Goal: Information Seeking & Learning: Understand process/instructions

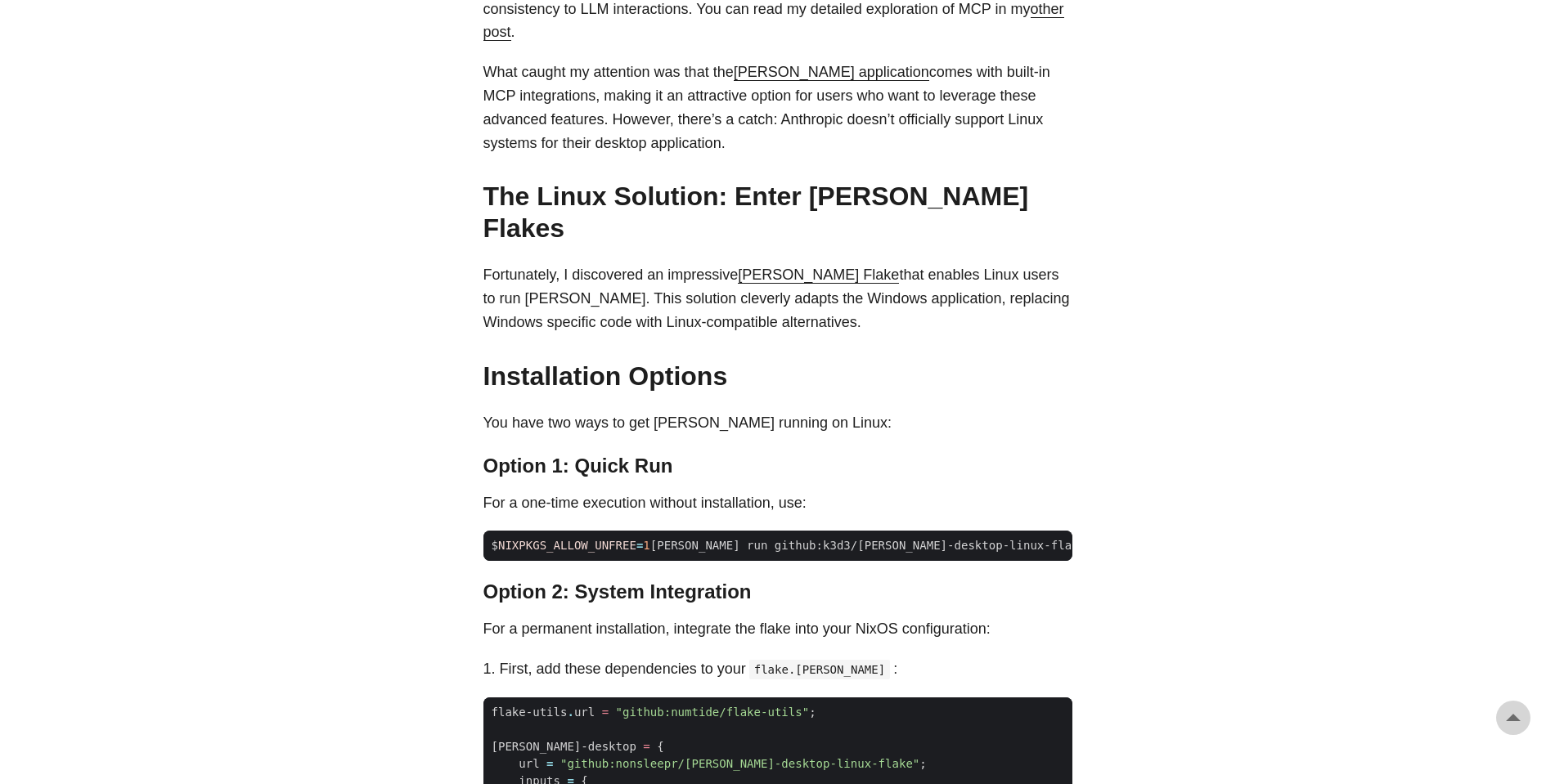
scroll to position [1079, 0]
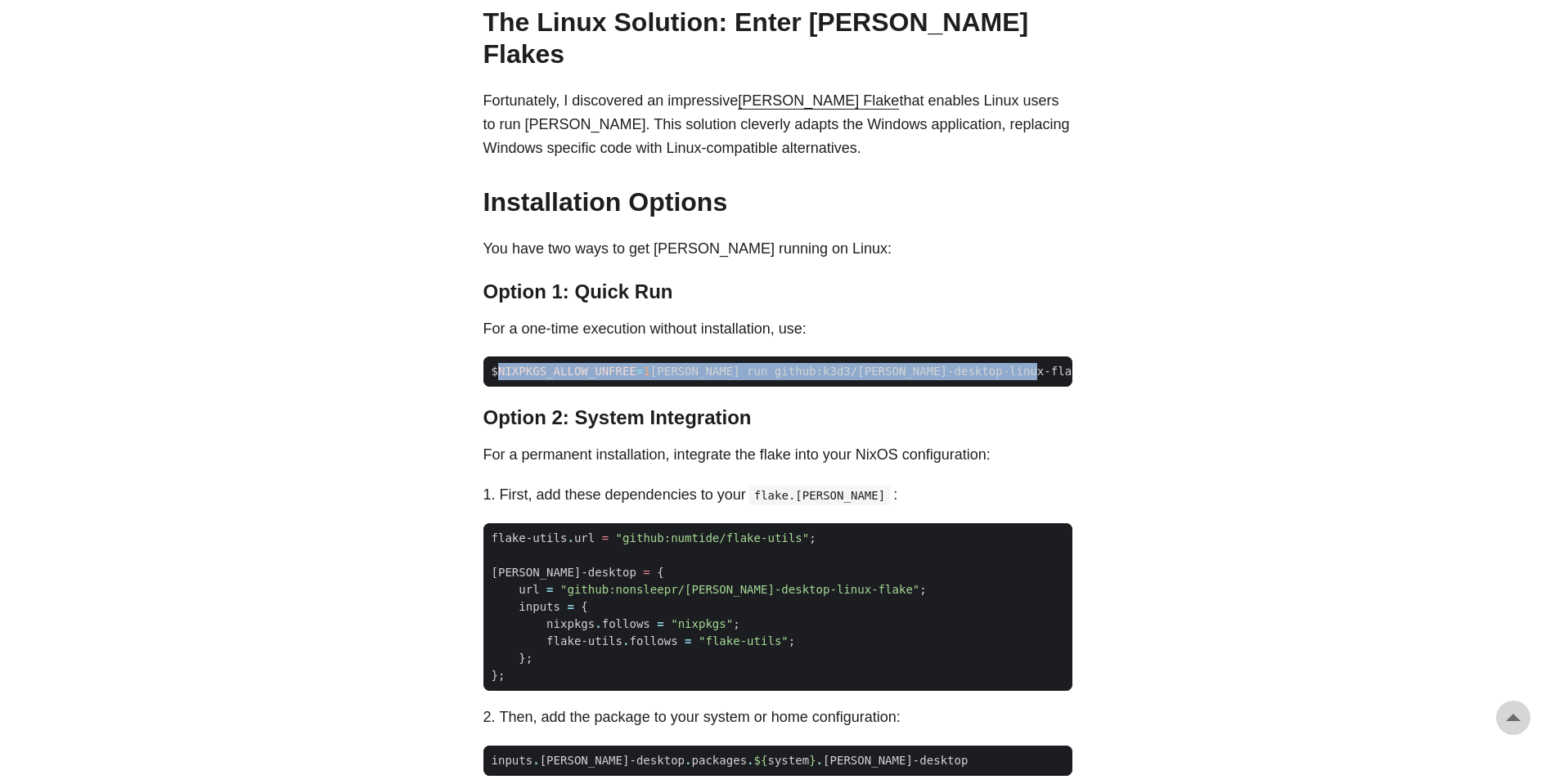
drag, startPoint x: 502, startPoint y: 318, endPoint x: 1128, endPoint y: 322, distance: 626.0
click at [1128, 322] on body "[PERSON_NAME] Home About Posts Tags Archive Resume" at bounding box center [778, 504] width 1555 height 3167
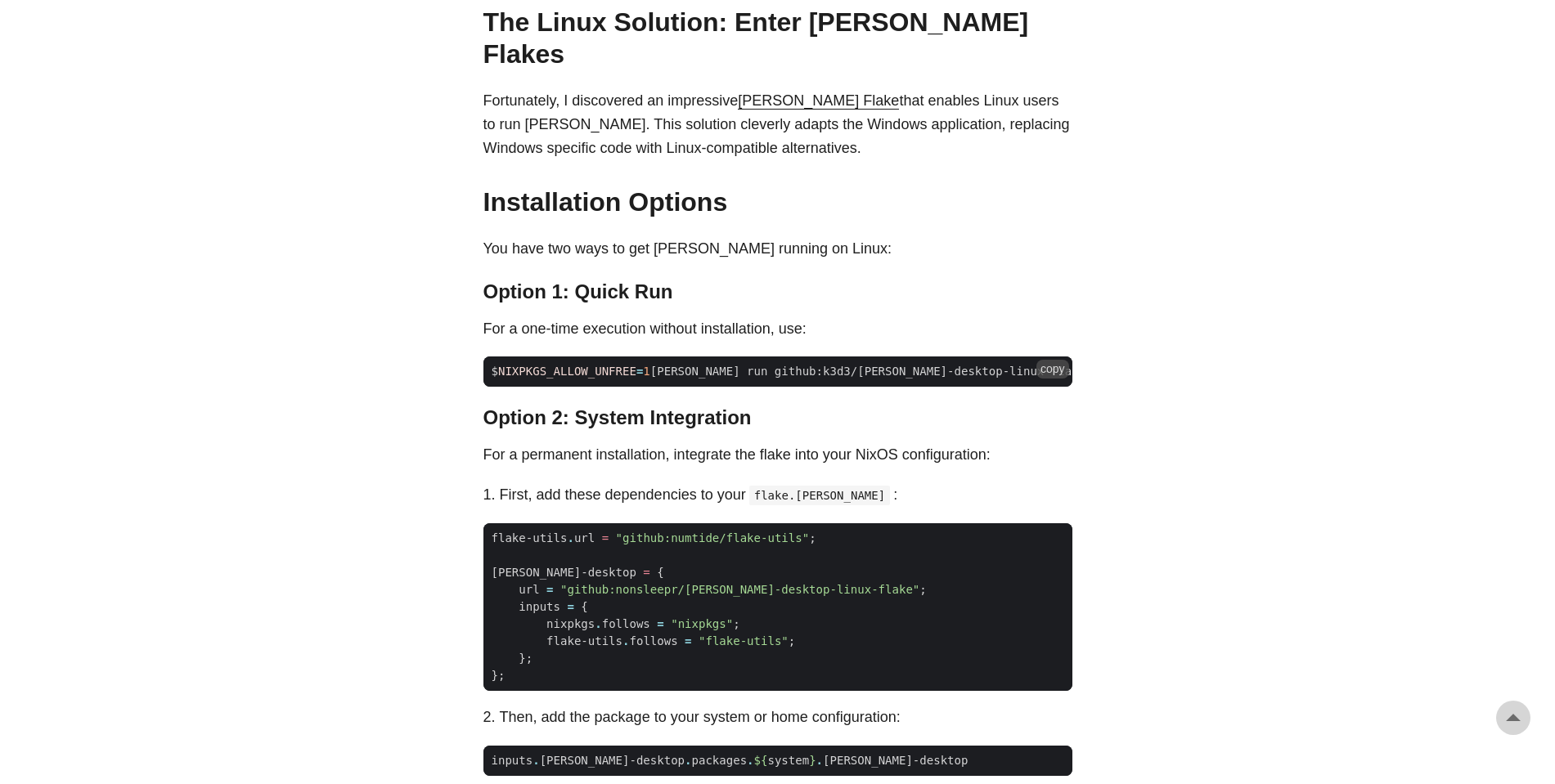
drag, startPoint x: 934, startPoint y: 307, endPoint x: 767, endPoint y: 311, distance: 167.0
click at [767, 356] on code "$ NIXPKGS_ALLOW_UNFREE = 1 [PERSON_NAME] run github:k3d3/[PERSON_NAME]-desktop-…" at bounding box center [778, 371] width 589 height 30
click at [767, 363] on span "$ NIXPKGS_ALLOW_UNFREE = 1 [PERSON_NAME] run github:k3d3/[PERSON_NAME]-desktop-…" at bounding box center [819, 371] width 673 height 17
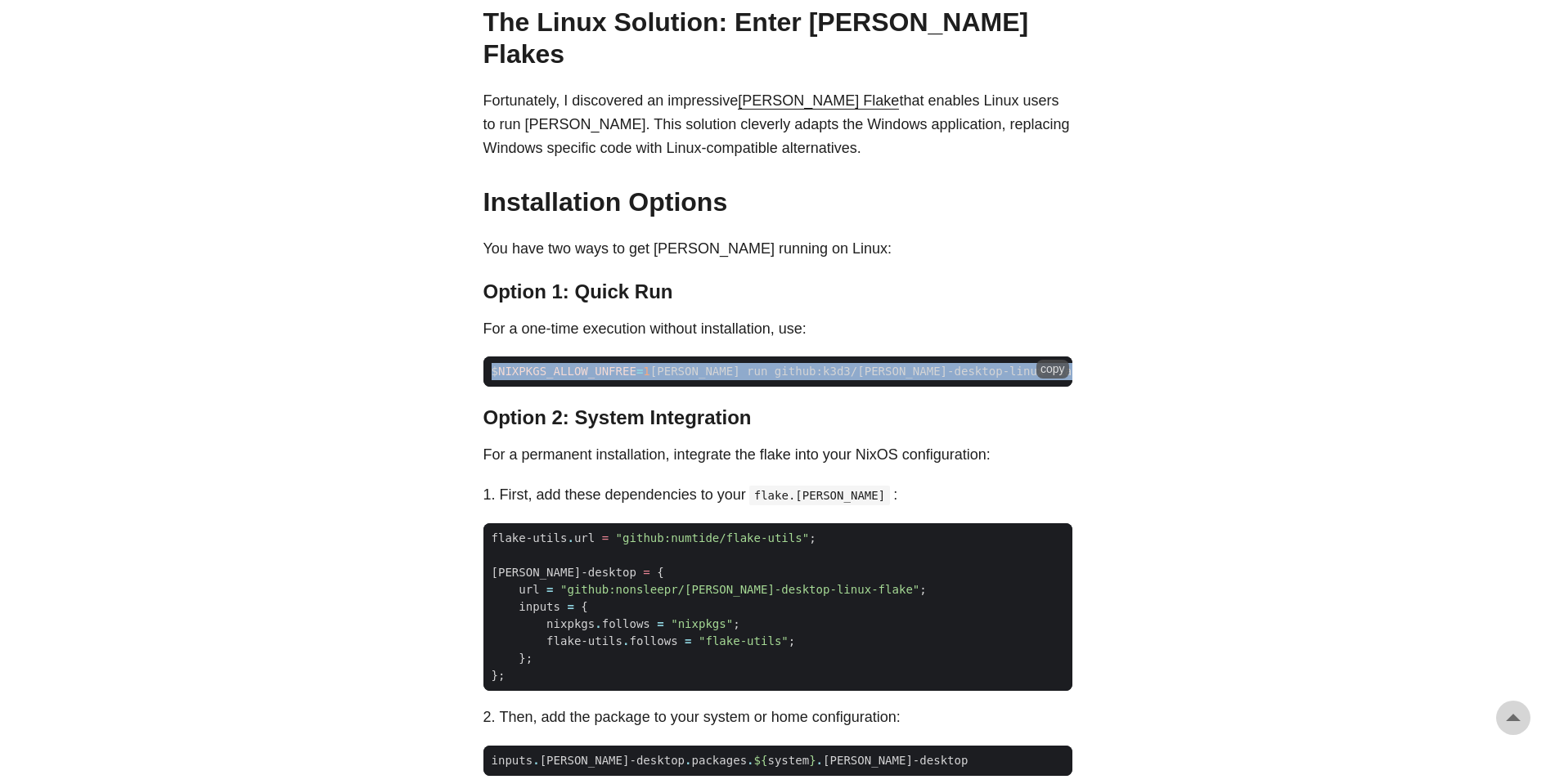
click at [767, 363] on span "$ NIXPKGS_ALLOW_UNFREE = 1 [PERSON_NAME] run github:k3d3/[PERSON_NAME]-desktop-…" at bounding box center [819, 371] width 673 height 17
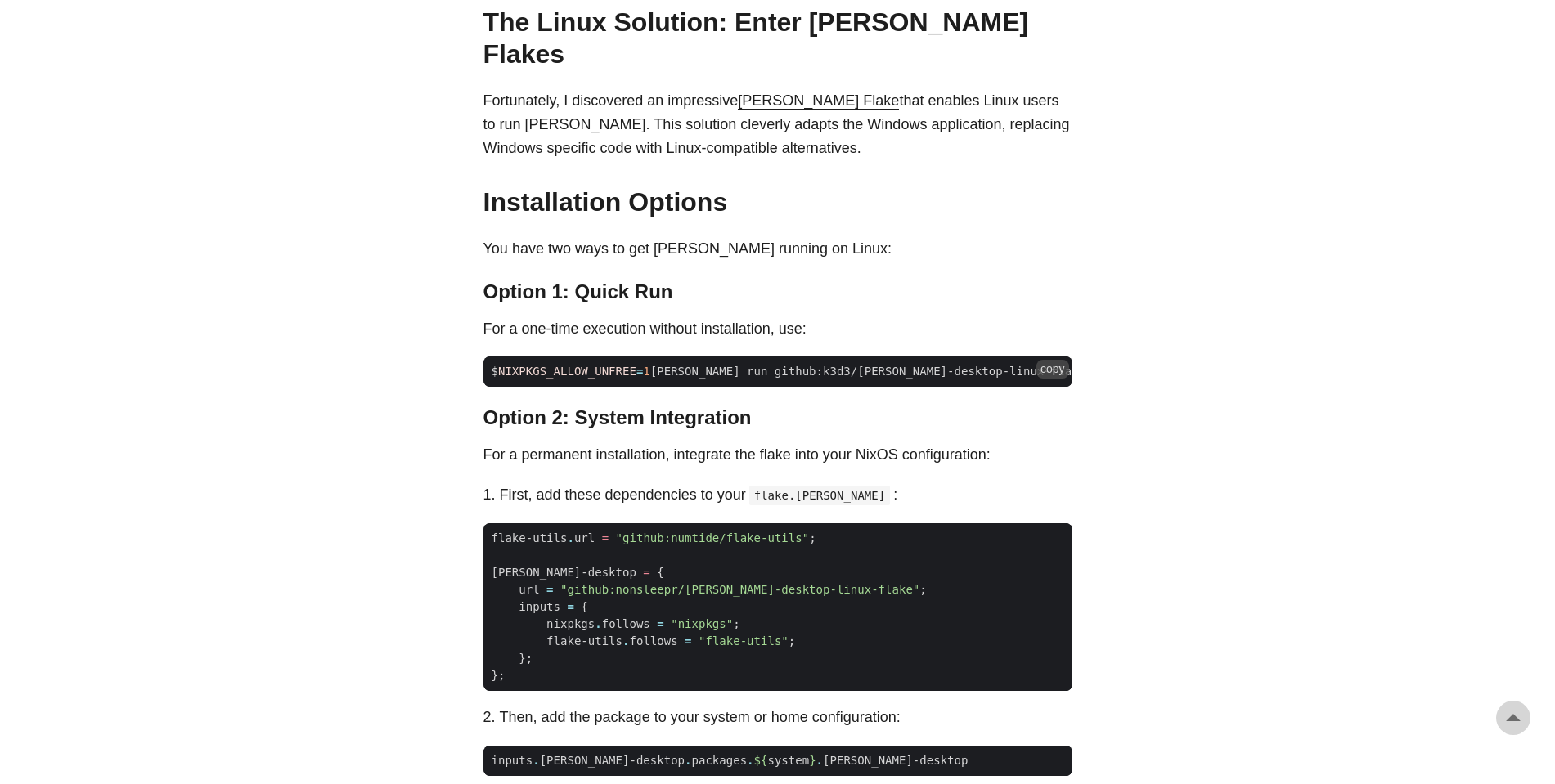
click at [1055, 360] on button "copy" at bounding box center [1053, 368] width 33 height 18
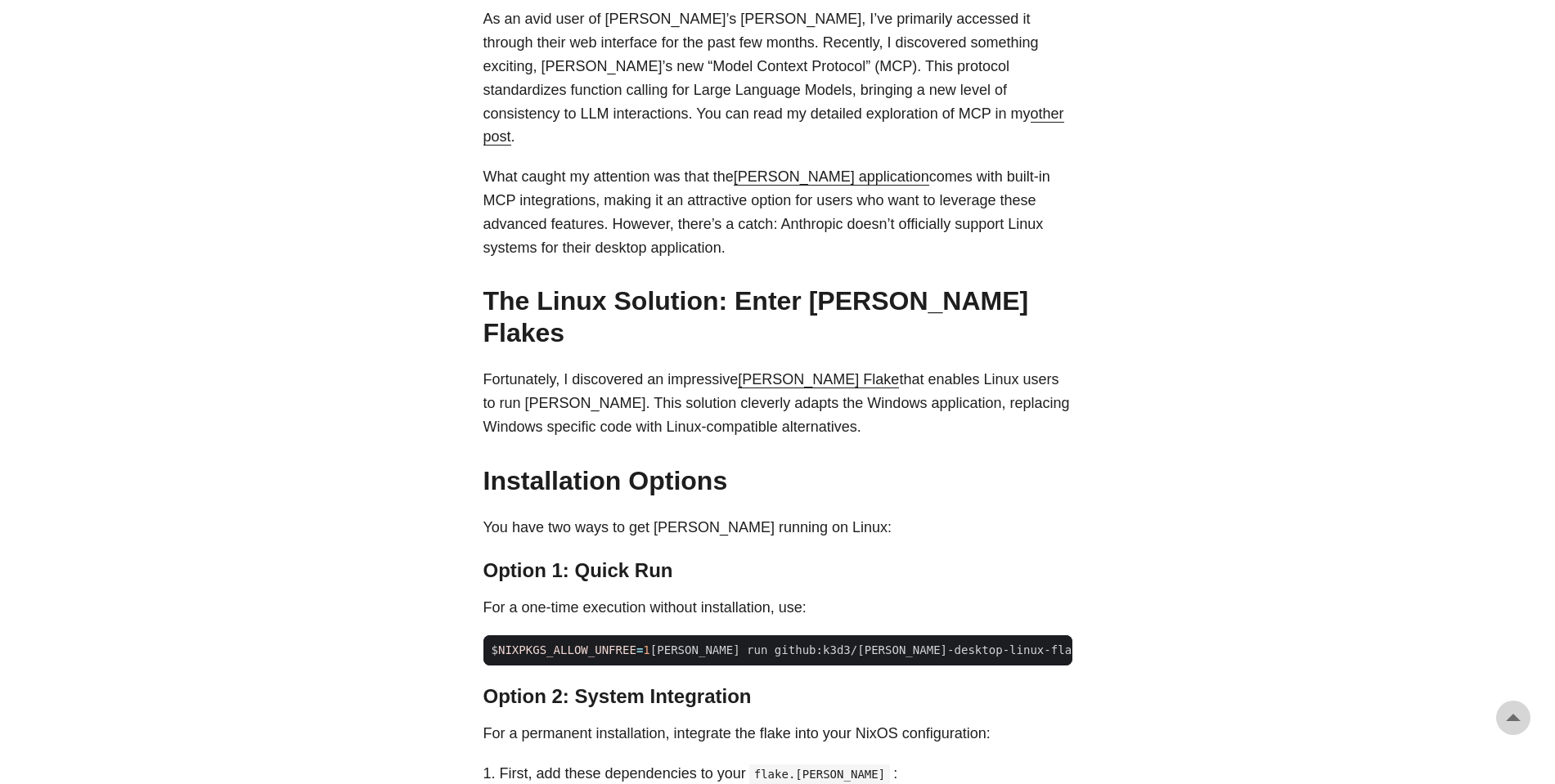
scroll to position [785, 0]
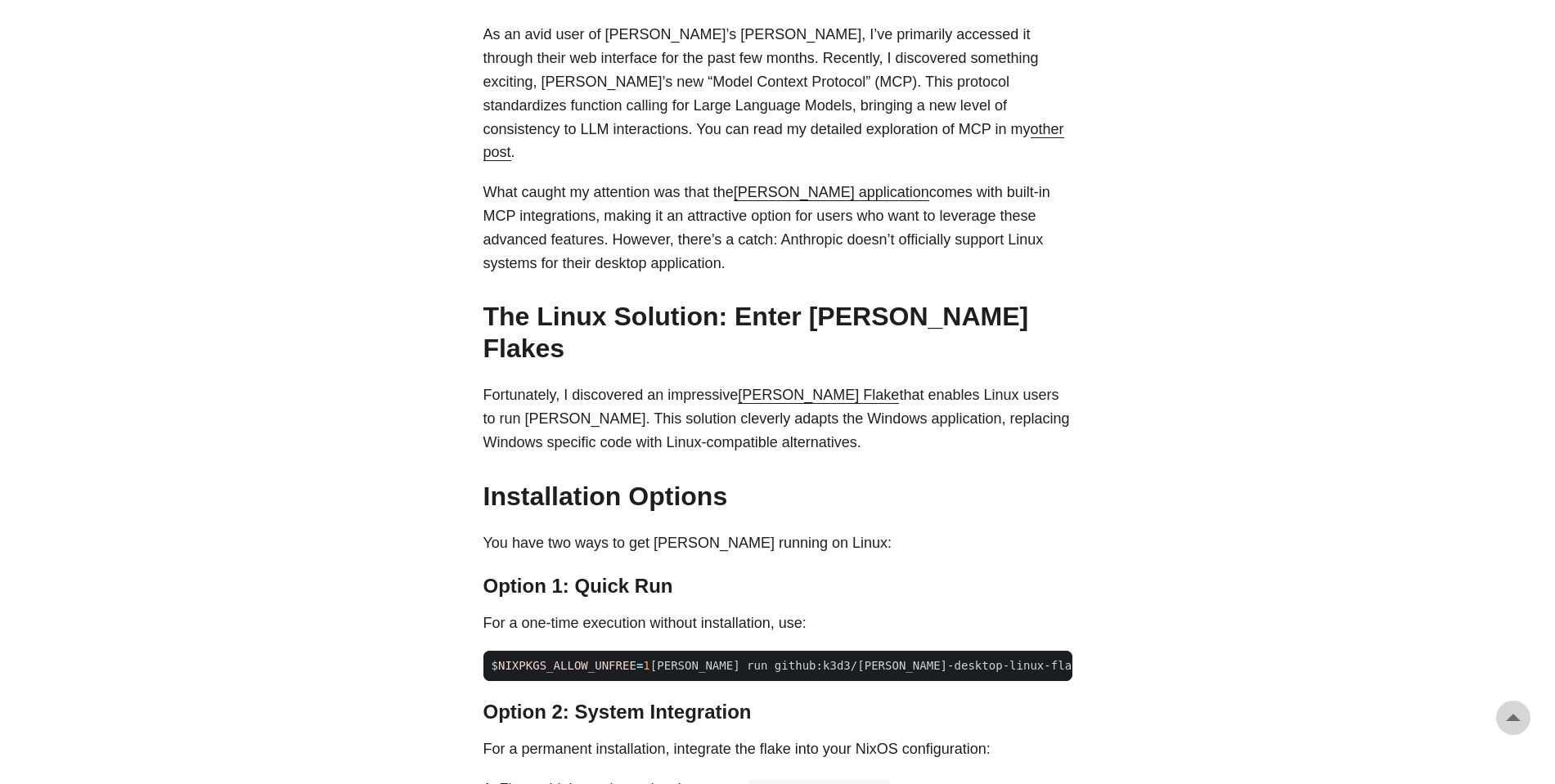
click at [775, 387] on link "[PERSON_NAME] Flake" at bounding box center [819, 395] width 161 height 17
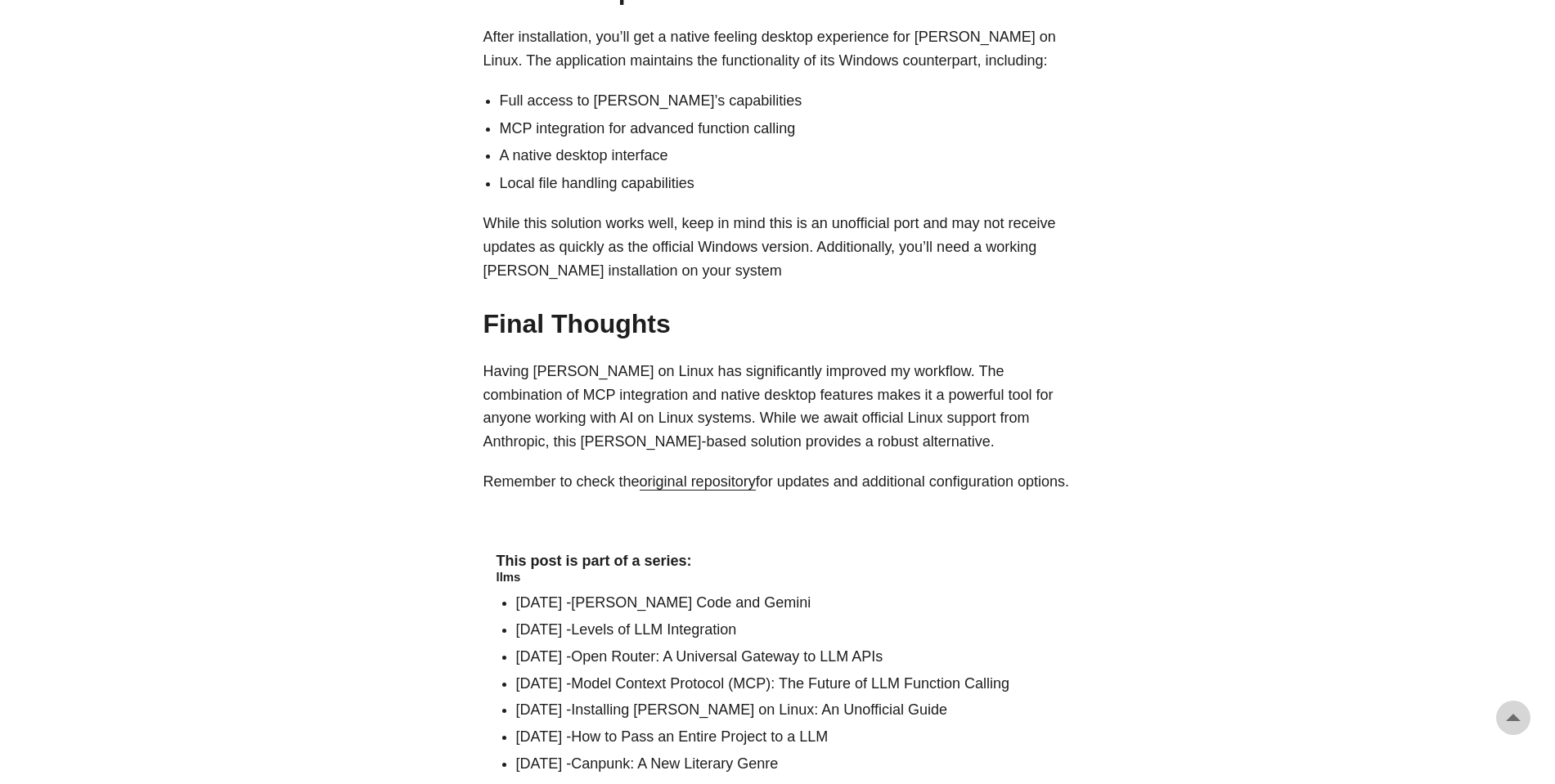
scroll to position [2350, 0]
